Goal: Information Seeking & Learning: Learn about a topic

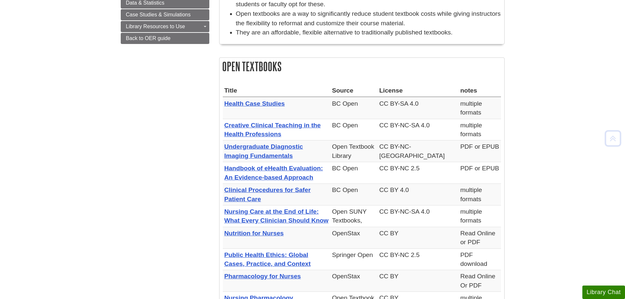
scroll to position [230, 0]
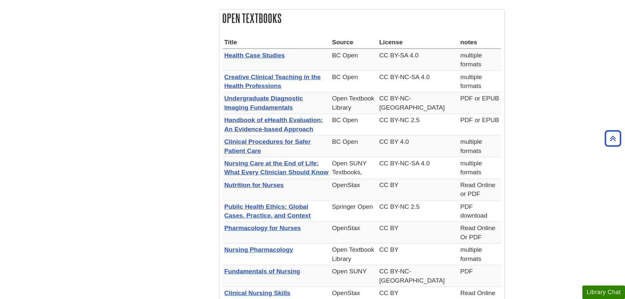
click at [555, 143] on body "Skip to Main Content Search My Davenport DU Library Library Guides Open Educati…" at bounding box center [312, 268] width 625 height 996
click at [569, 59] on body "Skip to Main Content Search My Davenport DU Library Library Guides Open Educati…" at bounding box center [312, 268] width 625 height 996
click at [548, 64] on body "Skip to Main Content Search My Davenport DU Library Library Guides Open Educati…" at bounding box center [312, 268] width 625 height 996
click at [533, 68] on body "Skip to Main Content Search My Davenport DU Library Library Guides Open Educati…" at bounding box center [312, 268] width 625 height 996
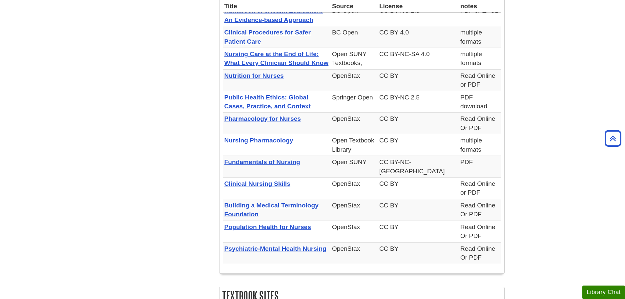
scroll to position [361, 0]
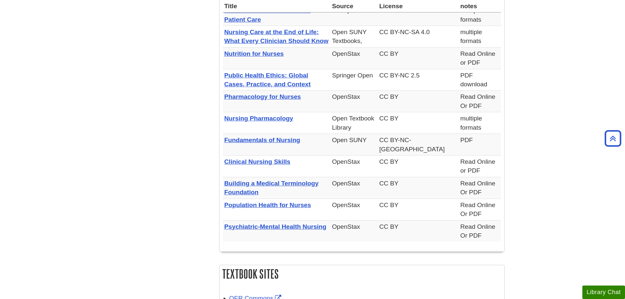
drag, startPoint x: 145, startPoint y: 156, endPoint x: 389, endPoint y: 28, distance: 276.0
click at [147, 154] on div "Menu Textbooks What are Open Textbooks? Open Textbooks Textbook Sites Open Cour…" at bounding box center [313, 87] width 394 height 749
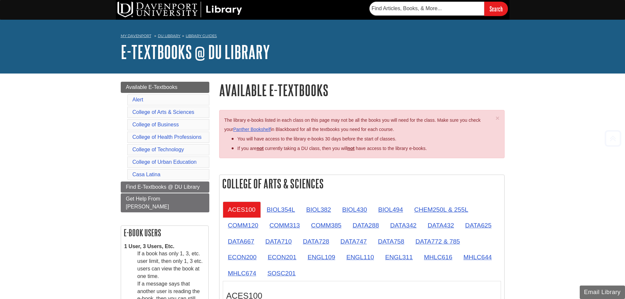
scroll to position [602, 0]
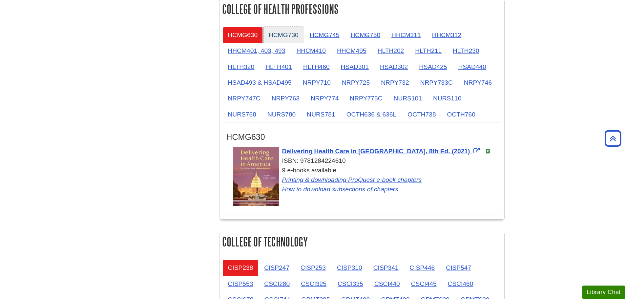
drag, startPoint x: 281, startPoint y: 39, endPoint x: 286, endPoint y: 38, distance: 5.3
click at [282, 39] on link "HCMG730" at bounding box center [283, 35] width 40 height 16
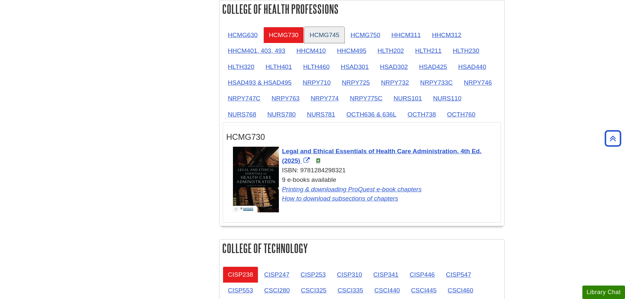
click at [333, 34] on link "HCMG745" at bounding box center [324, 35] width 40 height 16
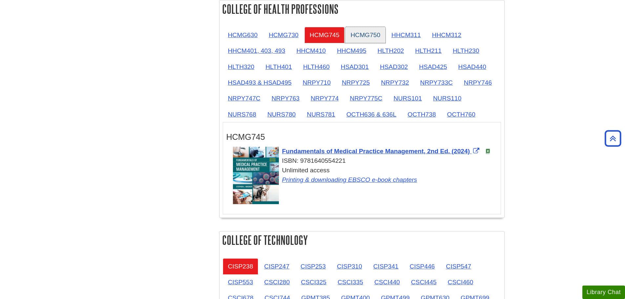
click at [359, 33] on link "HCMG750" at bounding box center [365, 35] width 40 height 16
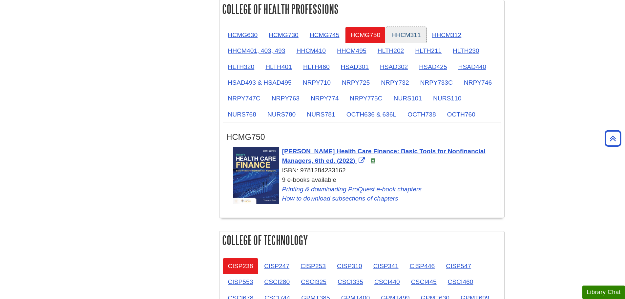
click at [389, 32] on link "HHCM311" at bounding box center [406, 35] width 40 height 16
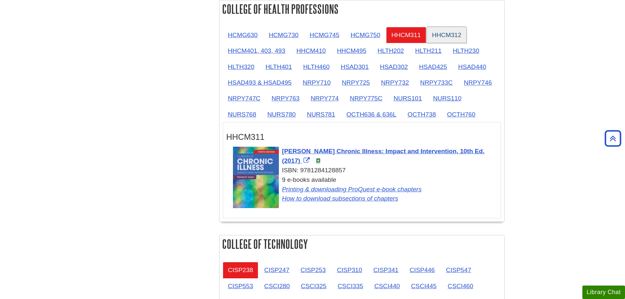
click at [434, 31] on link "HHCM312" at bounding box center [447, 35] width 40 height 16
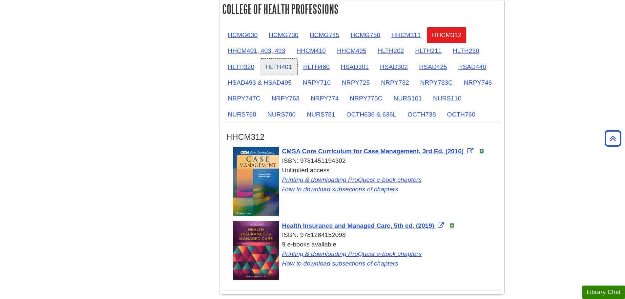
click at [266, 66] on link "HLTH401" at bounding box center [278, 67] width 37 height 16
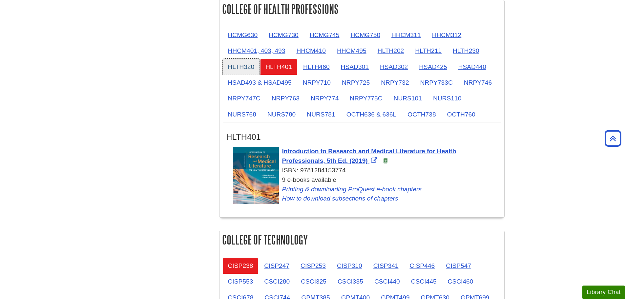
click at [245, 66] on link "HLTH320" at bounding box center [241, 67] width 37 height 16
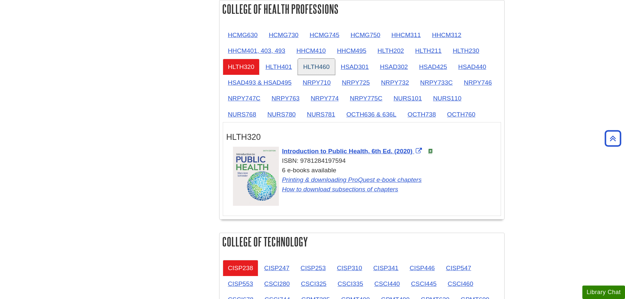
click at [321, 65] on link "HLTH460" at bounding box center [316, 67] width 37 height 16
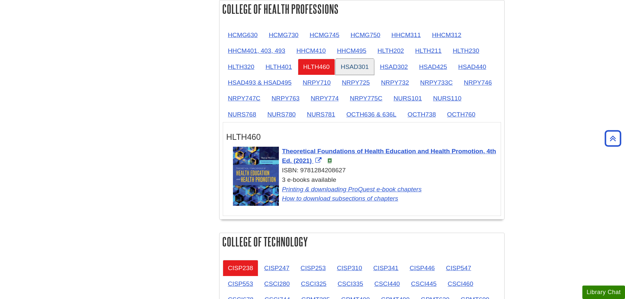
click at [350, 65] on link "HSAD301" at bounding box center [355, 67] width 38 height 16
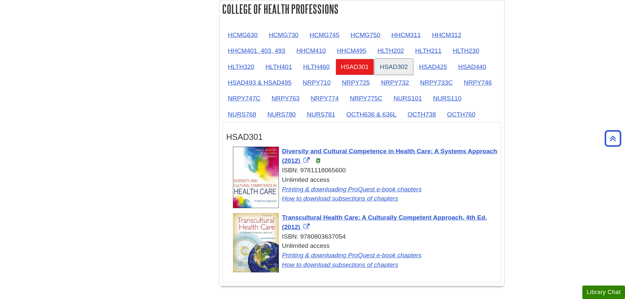
click at [397, 61] on link "HSAD302" at bounding box center [394, 67] width 38 height 16
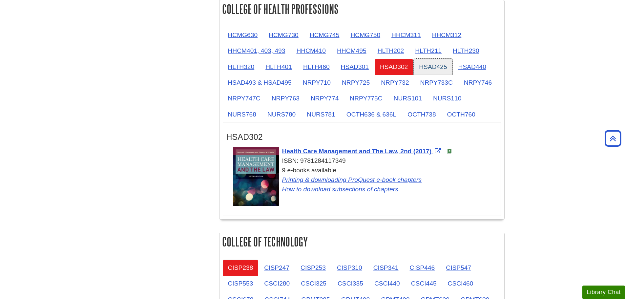
click at [428, 63] on link "HSAD425" at bounding box center [433, 67] width 38 height 16
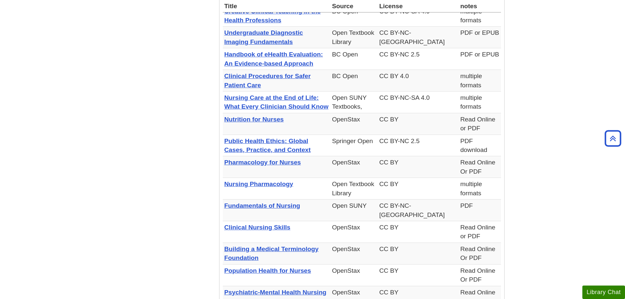
scroll to position [328, 0]
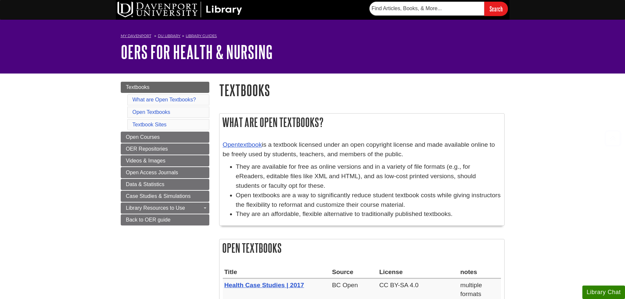
scroll to position [328, 0]
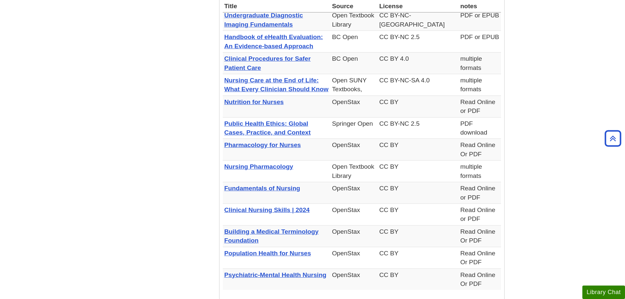
scroll to position [328, 0]
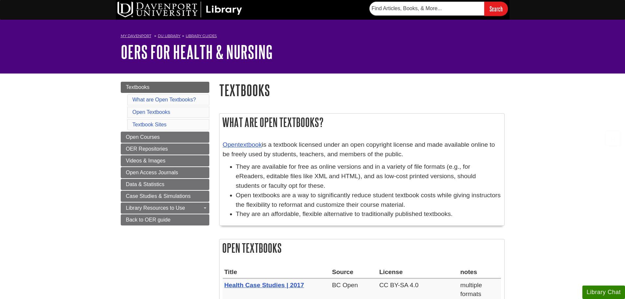
scroll to position [328, 0]
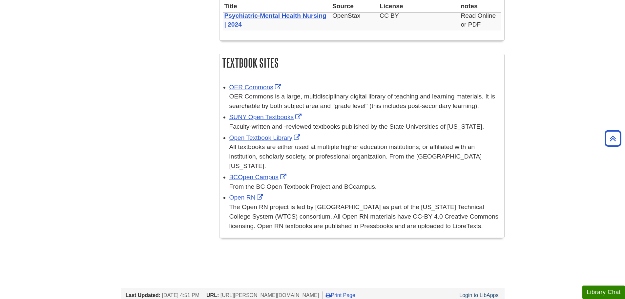
scroll to position [656, 0]
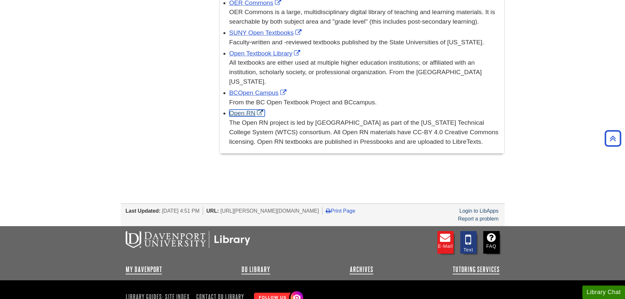
click at [247, 110] on link "Open RN" at bounding box center [247, 113] width 36 height 7
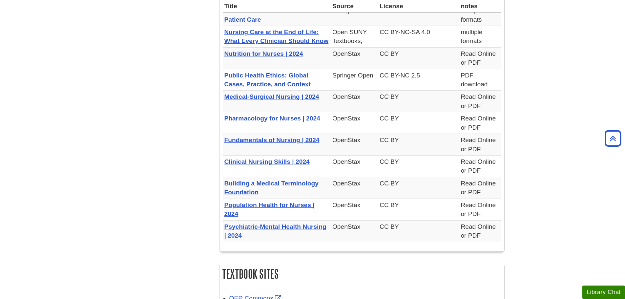
scroll to position [197, 0]
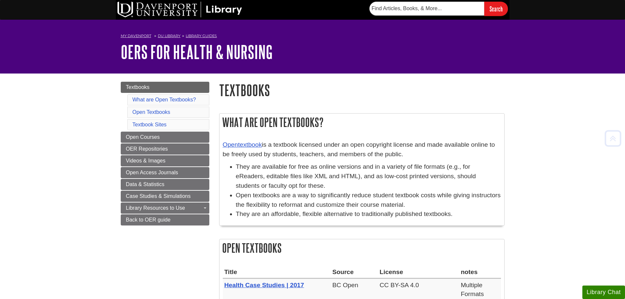
scroll to position [197, 0]
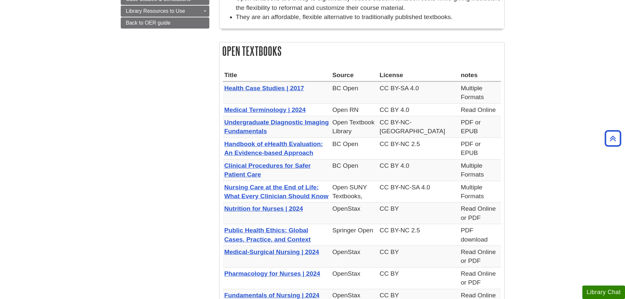
drag, startPoint x: 157, startPoint y: 110, endPoint x: 144, endPoint y: 116, distance: 15.0
click at [144, 116] on div "Menu Textbooks What are Open Textbooks? Open Textbooks Textbook Sites Open Cour…" at bounding box center [313, 258] width 394 height 762
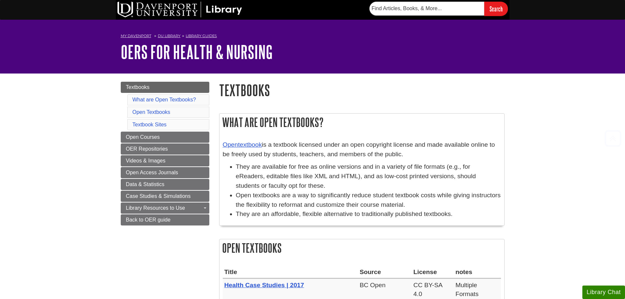
scroll to position [197, 0]
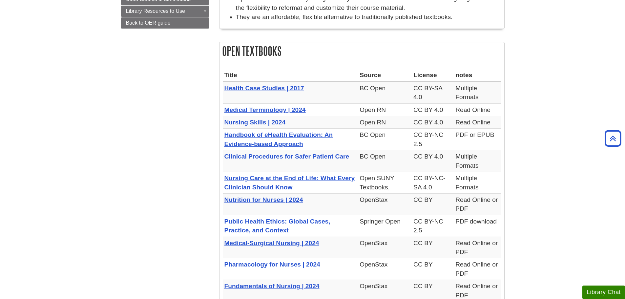
drag, startPoint x: 130, startPoint y: 135, endPoint x: 158, endPoint y: 136, distance: 27.6
click at [131, 135] on div "Menu Textbooks What are Open Textbooks? Open Textbooks Textbook Sites Open Cour…" at bounding box center [313, 253] width 394 height 753
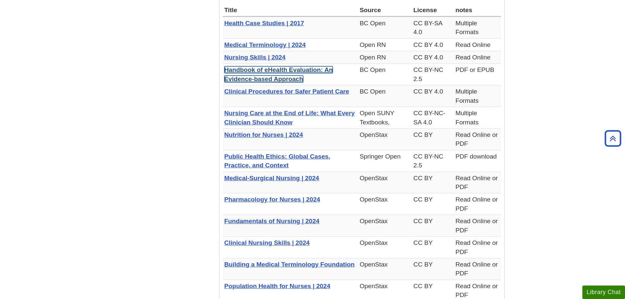
scroll to position [230, 0]
